Goal: Information Seeking & Learning: Learn about a topic

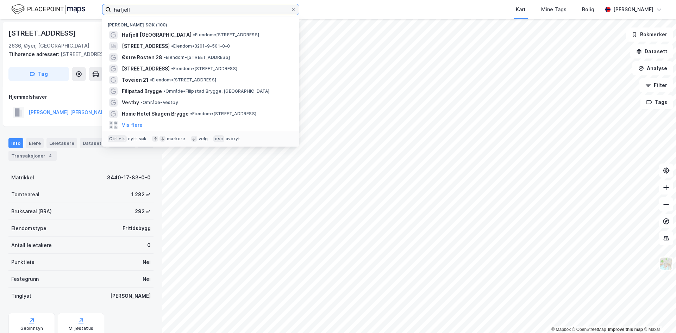
drag, startPoint x: 146, startPoint y: 11, endPoint x: 76, endPoint y: 14, distance: 70.2
click at [78, 14] on div "hafjell Nylige søk (100) [GEOGRAPHIC_DATA] • Eiendom • [STREET_ADDRESS] • Eiend…" at bounding box center [338, 9] width 676 height 19
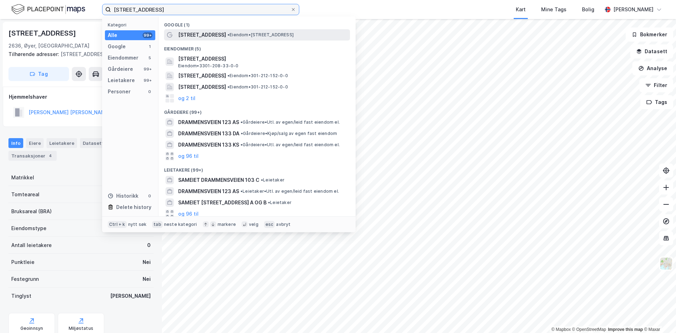
type input "[STREET_ADDRESS]"
click at [198, 36] on span "[STREET_ADDRESS]" at bounding box center [202, 35] width 48 height 8
